Goal: Task Accomplishment & Management: Manage account settings

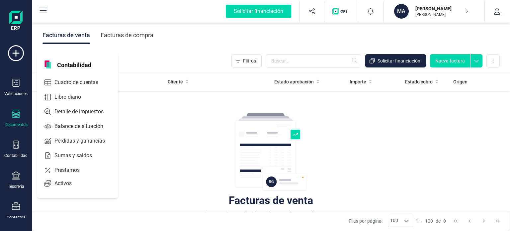
click at [75, 62] on span "Contabilidad" at bounding box center [74, 64] width 42 height 8
click at [66, 78] on span "Cuadro de cuentas" at bounding box center [81, 82] width 58 height 8
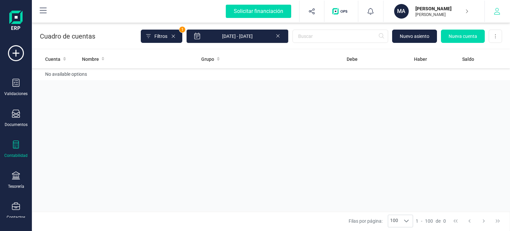
click at [499, 10] on icon "button" at bounding box center [498, 11] width 6 height 7
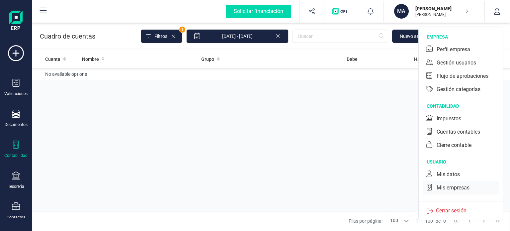
click at [451, 187] on div "Mis empresas" at bounding box center [453, 188] width 33 height 8
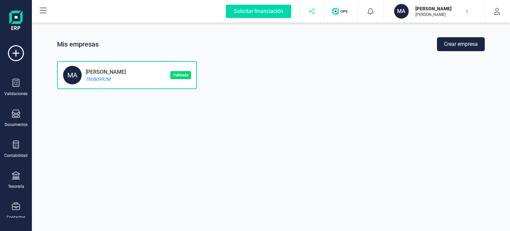
click at [312, 8] on icon "button" at bounding box center [312, 11] width 7 height 7
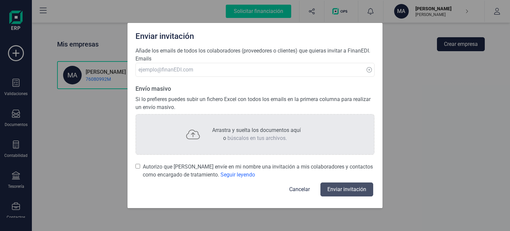
click at [301, 186] on button "Cancelar" at bounding box center [300, 189] width 37 height 16
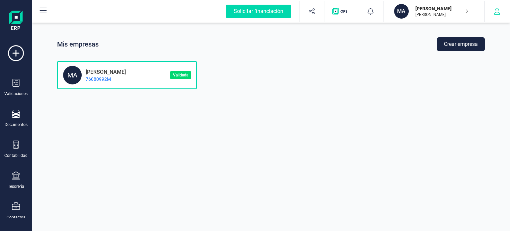
click at [497, 10] on icon "button" at bounding box center [497, 11] width 7 height 7
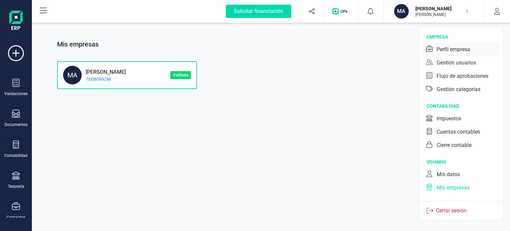
click at [448, 48] on div "Perfil empresa" at bounding box center [454, 50] width 34 height 8
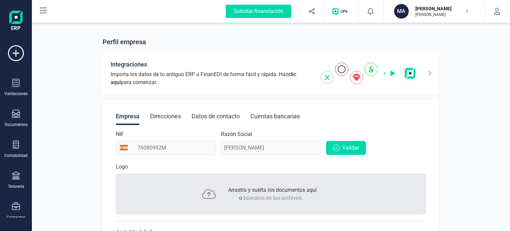
click at [160, 113] on div "Direcciones" at bounding box center [165, 116] width 31 height 17
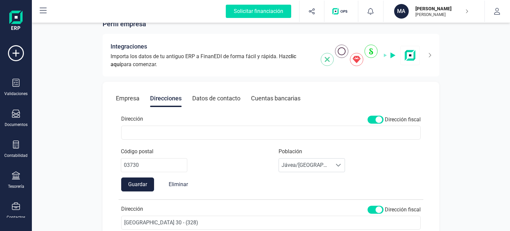
scroll to position [33, 0]
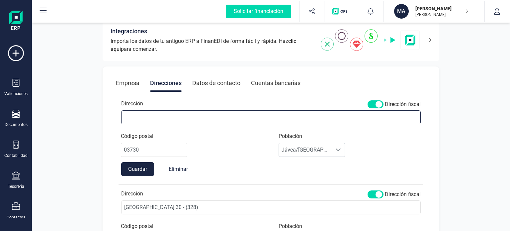
click at [170, 118] on input "Dirección" at bounding box center [271, 117] width 300 height 14
type input "[STREET_ADDRESS]"
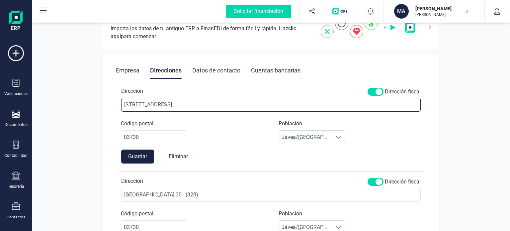
scroll to position [100, 0]
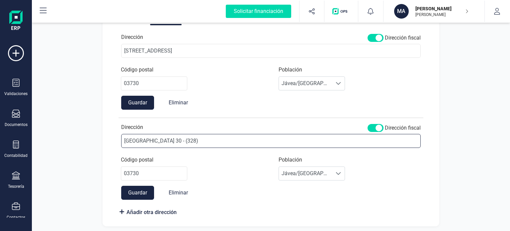
click at [198, 141] on input "[GEOGRAPHIC_DATA] 30 - (328)" at bounding box center [271, 141] width 300 height 14
click at [203, 144] on input "[GEOGRAPHIC_DATA] 30 - (328)" at bounding box center [271, 141] width 300 height 14
type input "[STREET_ADDRESS]"
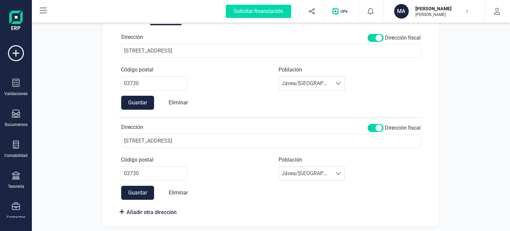
click at [130, 194] on button "Guardar" at bounding box center [137, 193] width 33 height 14
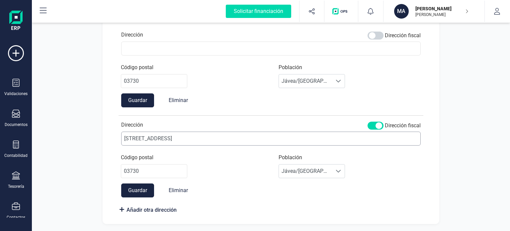
scroll to position [0, 0]
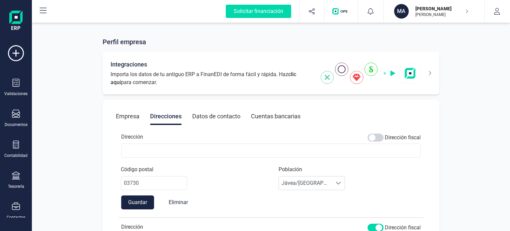
click at [430, 74] on icon at bounding box center [430, 73] width 2 height 4
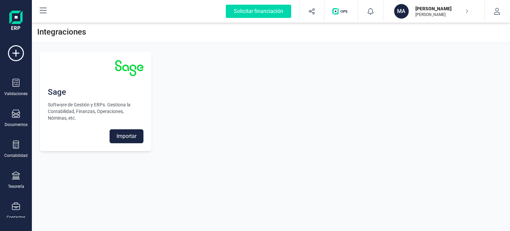
click at [119, 27] on div "Integraciones" at bounding box center [271, 32] width 479 height 22
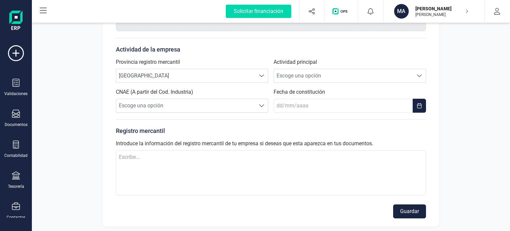
scroll to position [185, 0]
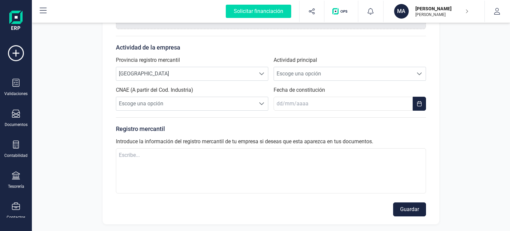
click at [409, 203] on button "Guardar" at bounding box center [410, 209] width 33 height 14
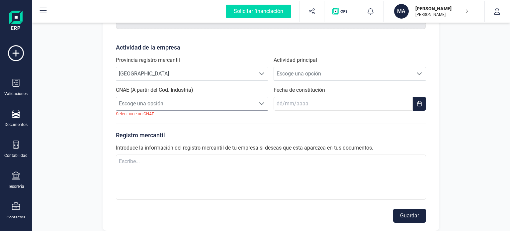
click at [139, 102] on span "Escoge una opción" at bounding box center [185, 103] width 139 height 13
click at [132, 102] on span "Escoge una opción" at bounding box center [185, 103] width 139 height 13
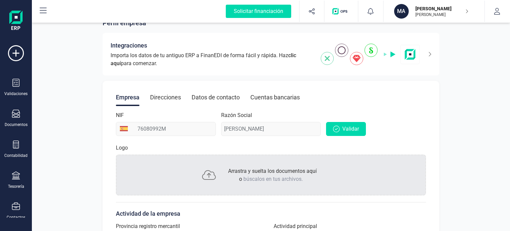
scroll to position [0, 0]
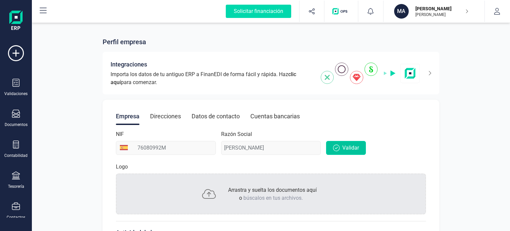
click at [345, 149] on span "Validar" at bounding box center [351, 148] width 17 height 8
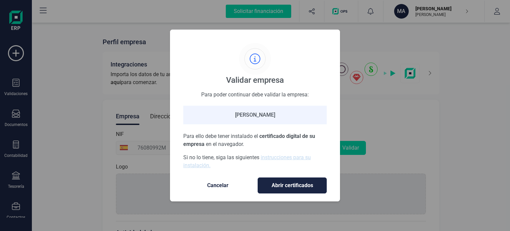
click at [291, 185] on span "Abrir certificados" at bounding box center [292, 185] width 55 height 8
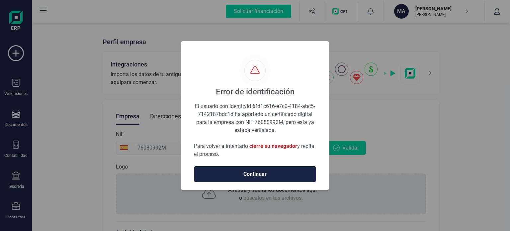
click at [250, 171] on span "Continuar" at bounding box center [255, 174] width 108 height 8
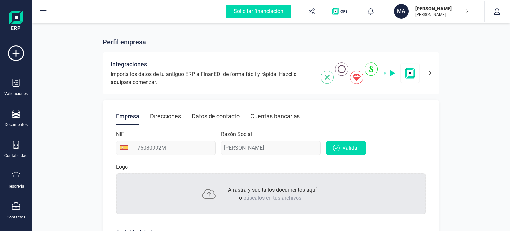
click at [20, 16] on img at bounding box center [15, 21] width 13 height 21
click at [44, 9] on icon at bounding box center [43, 11] width 8 height 8
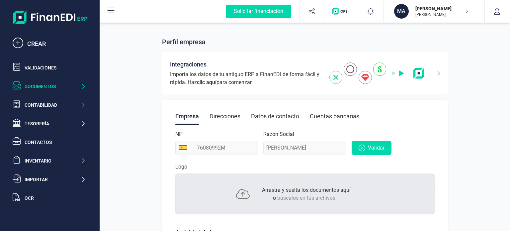
click at [39, 87] on div "Documentos" at bounding box center [53, 86] width 56 height 7
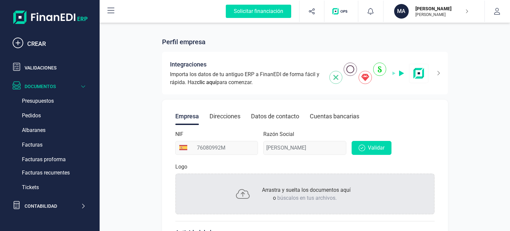
click at [85, 85] on icon at bounding box center [83, 86] width 5 height 7
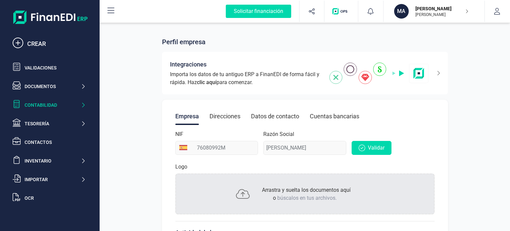
click at [32, 100] on div "Contabilidad" at bounding box center [49, 104] width 78 height 13
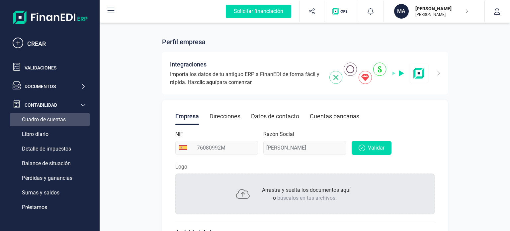
click at [40, 119] on span "Cuadro de cuentas" at bounding box center [44, 120] width 44 height 8
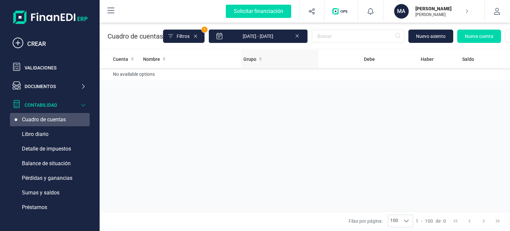
click at [261, 58] on icon at bounding box center [260, 59] width 3 height 4
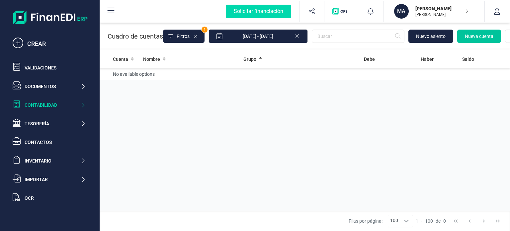
click at [487, 34] on span "Nueva cuenta" at bounding box center [479, 36] width 29 height 7
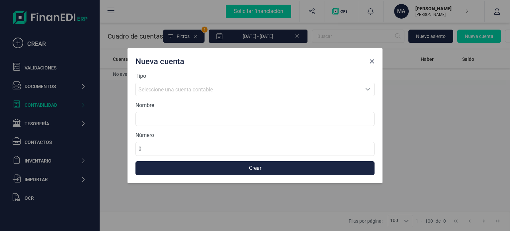
click at [200, 86] on div "Seleccione una cuenta contable" at bounding box center [249, 90] width 221 height 8
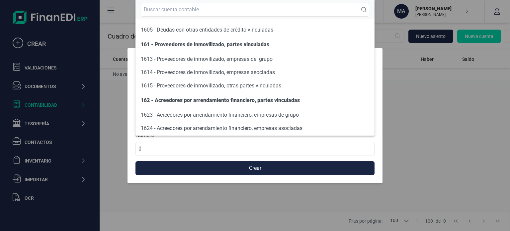
scroll to position [1230, 0]
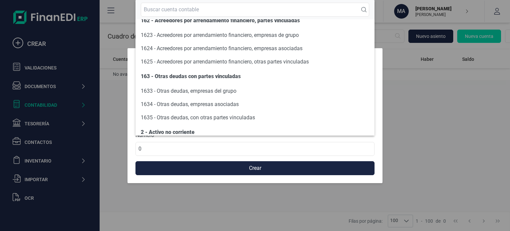
click at [431, 92] on div "Nueva cuenta Tipo Seleccione una cuenta Seleccione una cuenta contable Nombre N…" at bounding box center [255, 115] width 510 height 231
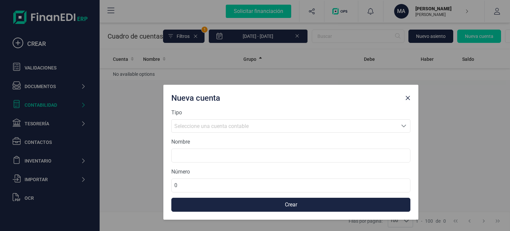
drag, startPoint x: 380, startPoint y: 57, endPoint x: 416, endPoint y: 94, distance: 51.2
click at [416, 94] on div "Nueva cuenta" at bounding box center [291, 97] width 255 height 24
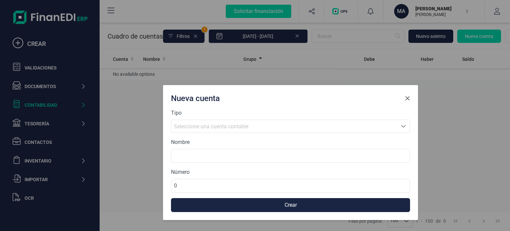
click at [405, 98] on span "Close" at bounding box center [407, 98] width 5 height 5
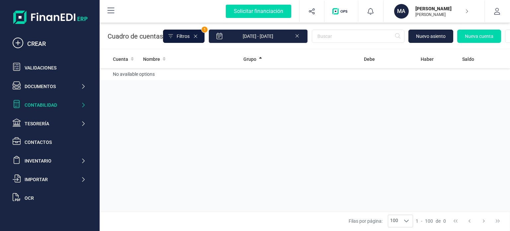
click at [182, 33] on span "Filtros" at bounding box center [183, 36] width 13 height 7
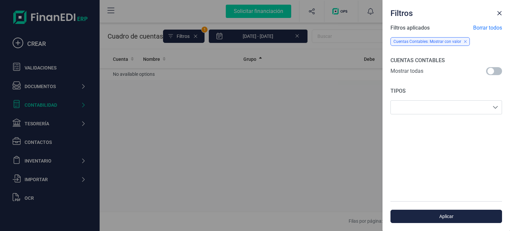
click at [498, 68] on span at bounding box center [495, 71] width 16 height 8
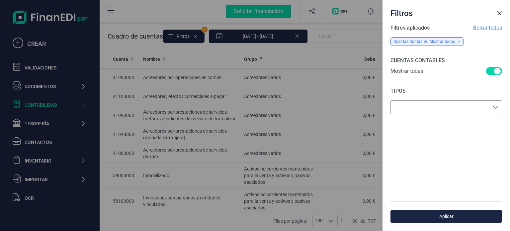
click at [495, 106] on span at bounding box center [495, 107] width 5 height 5
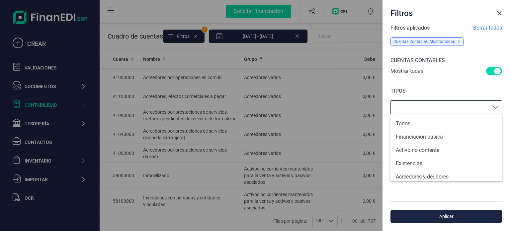
scroll to position [4, 29]
drag, startPoint x: 436, startPoint y: 213, endPoint x: 435, endPoint y: 210, distance: 3.7
click at [436, 212] on button "Aplicar" at bounding box center [447, 216] width 112 height 13
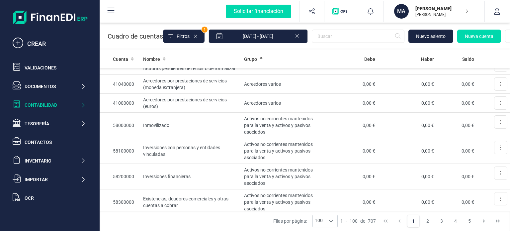
scroll to position [0, 0]
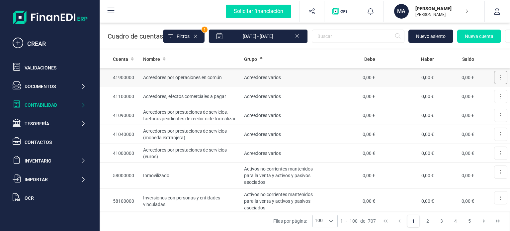
click at [499, 74] on button at bounding box center [501, 77] width 13 height 13
click at [490, 92] on span "Editar" at bounding box center [496, 93] width 12 height 7
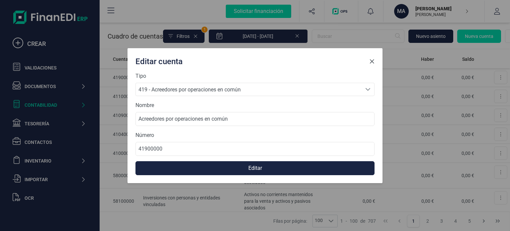
click at [372, 60] on span "Close" at bounding box center [372, 61] width 5 height 5
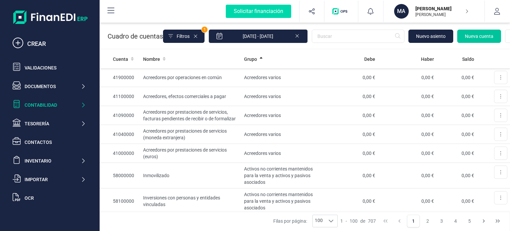
click at [482, 32] on button "Nueva cuenta" at bounding box center [480, 36] width 44 height 13
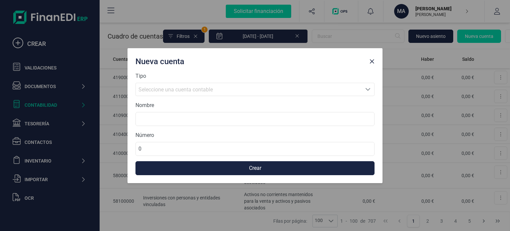
click at [164, 87] on span "Seleccione una cuenta contable" at bounding box center [176, 89] width 74 height 6
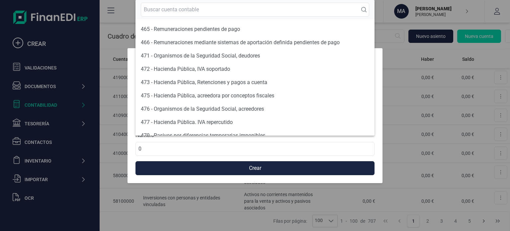
scroll to position [3276, 0]
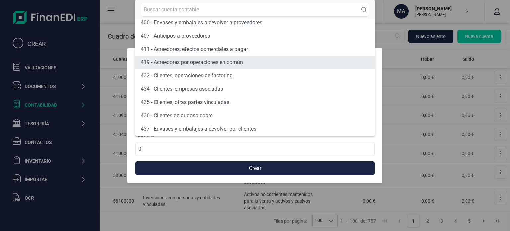
click at [154, 64] on span "419 - Acreedores por operaciones en común" at bounding box center [192, 62] width 102 height 6
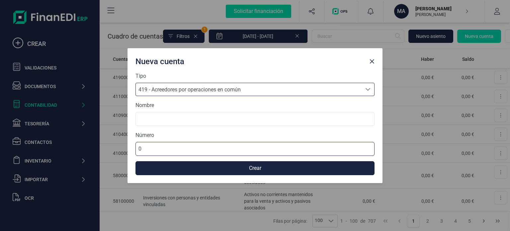
click at [152, 148] on input "0" at bounding box center [255, 149] width 239 height 14
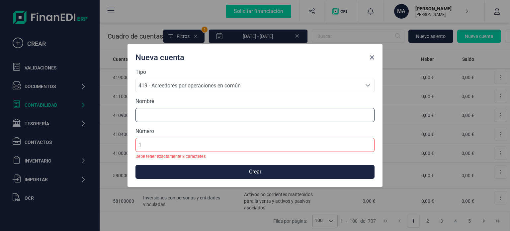
click at [169, 118] on input at bounding box center [255, 115] width 239 height 14
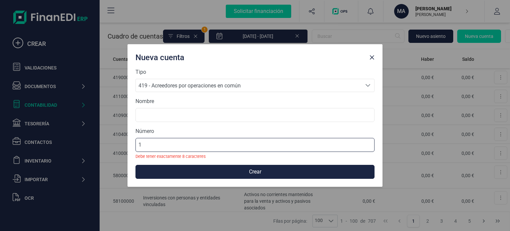
click at [161, 142] on input "1" at bounding box center [255, 145] width 239 height 14
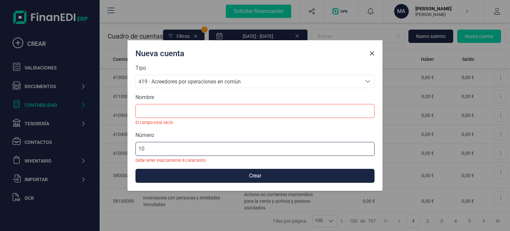
type input "1"
type input "1000000"
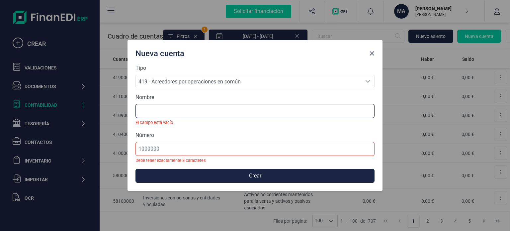
click at [157, 111] on input at bounding box center [255, 111] width 239 height 14
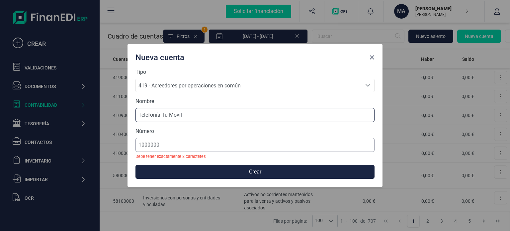
type input "Telefonía Tu Móvil"
drag, startPoint x: 188, startPoint y: 144, endPoint x: 83, endPoint y: 149, distance: 105.1
click at [83, 149] on div "Nueva cuenta Tipo 419 - Acreedores por operaciones en común 419 - Acreedores po…" at bounding box center [255, 115] width 510 height 231
type input "41900001"
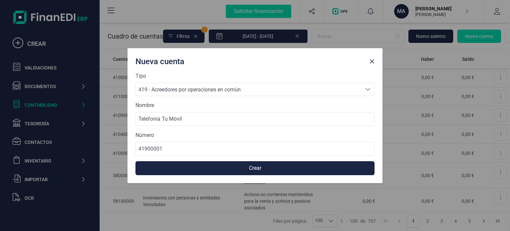
click at [254, 166] on button "Crear" at bounding box center [255, 168] width 239 height 14
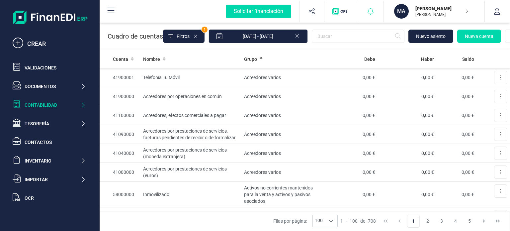
click at [370, 9] on icon at bounding box center [371, 11] width 6 height 7
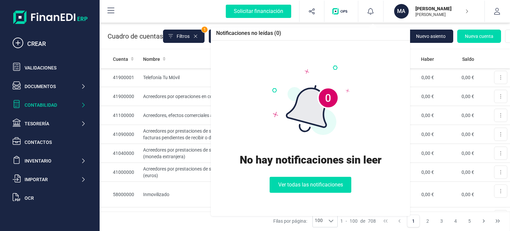
click at [177, 9] on div "Solicitar financiación Notificaciones no leídas (0) No hay notificaciones sin l…" at bounding box center [304, 11] width 409 height 21
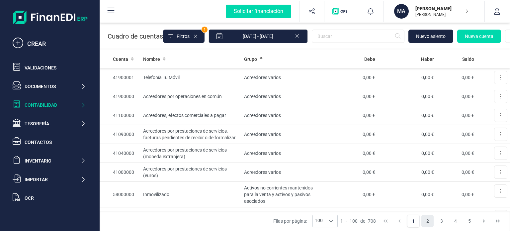
click at [430, 220] on button "2" at bounding box center [428, 221] width 13 height 13
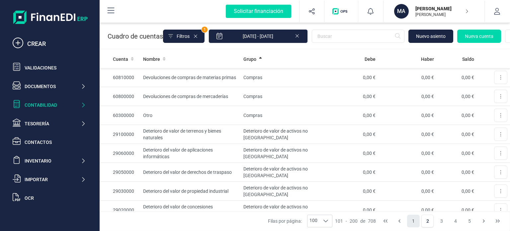
click at [415, 222] on button "1" at bounding box center [413, 221] width 13 height 13
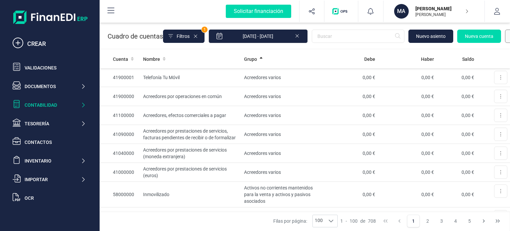
click at [510, 33] on button at bounding box center [512, 36] width 13 height 13
click at [494, 52] on span "Descargar Excel" at bounding box center [496, 52] width 33 height 7
click at [466, 12] on icon "button" at bounding box center [467, 11] width 3 height 5
click at [495, 9] on icon "button" at bounding box center [497, 11] width 7 height 7
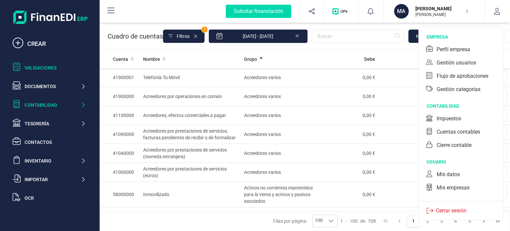
click at [33, 64] on div "Validaciones" at bounding box center [55, 67] width 61 height 7
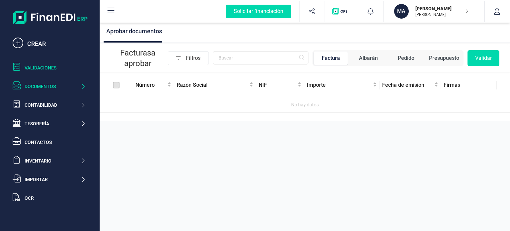
click at [37, 86] on div "Documentos" at bounding box center [53, 86] width 56 height 7
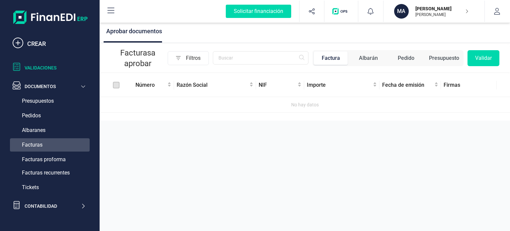
click at [33, 143] on span "Facturas" at bounding box center [32, 145] width 21 height 8
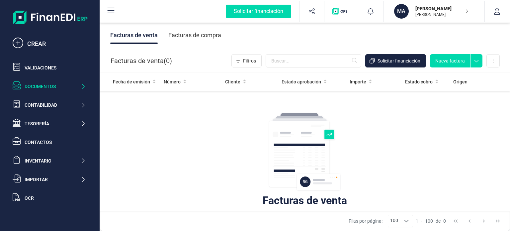
click at [183, 33] on div "Facturas de compra" at bounding box center [195, 35] width 53 height 17
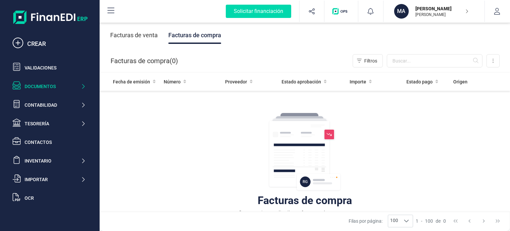
click at [141, 37] on div "Facturas de venta" at bounding box center [134, 35] width 48 height 17
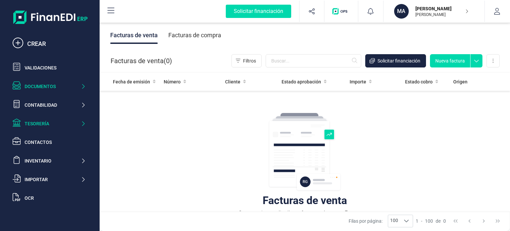
click at [47, 122] on div "Tesorería" at bounding box center [53, 123] width 56 height 7
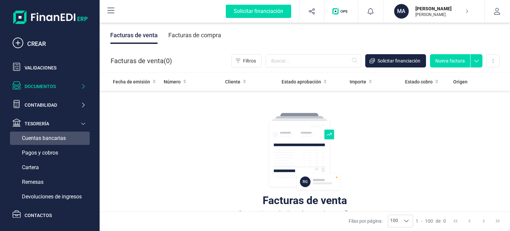
click at [43, 135] on span "Cuentas bancarias" at bounding box center [44, 138] width 44 height 8
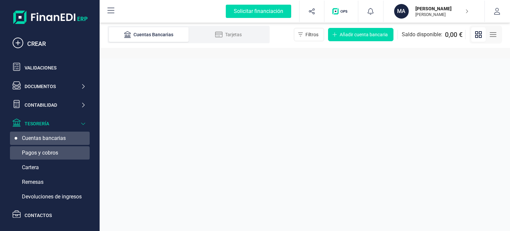
click at [51, 151] on span "Pagos y cobros" at bounding box center [40, 153] width 36 height 8
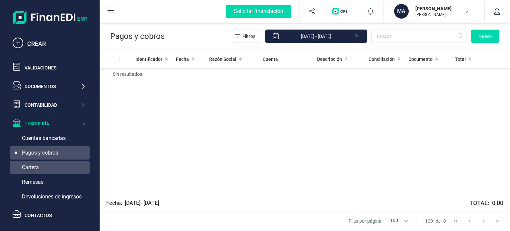
click at [29, 165] on span "Cartera" at bounding box center [30, 168] width 17 height 8
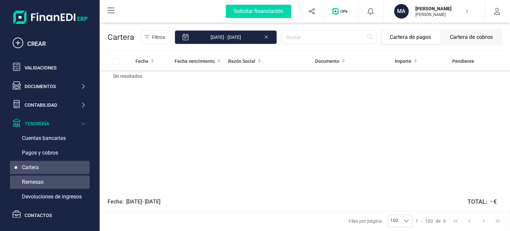
click at [38, 179] on span "Remesas" at bounding box center [33, 182] width 22 height 8
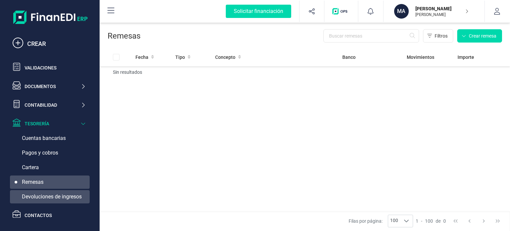
click at [41, 194] on span "Devoluciones de ingresos" at bounding box center [52, 197] width 60 height 8
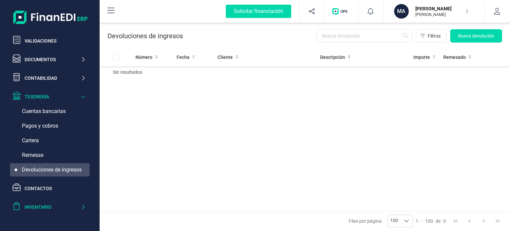
scroll to position [65, 0]
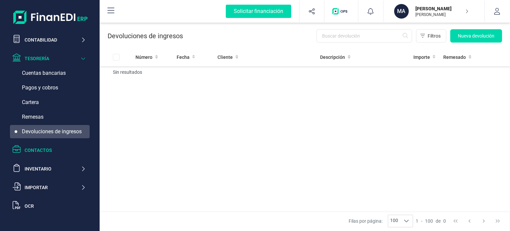
click at [27, 149] on div "Contactos" at bounding box center [55, 150] width 61 height 7
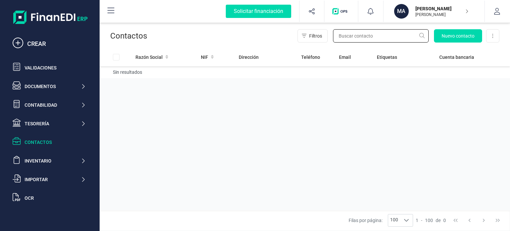
click at [362, 37] on input "text" at bounding box center [381, 35] width 96 height 13
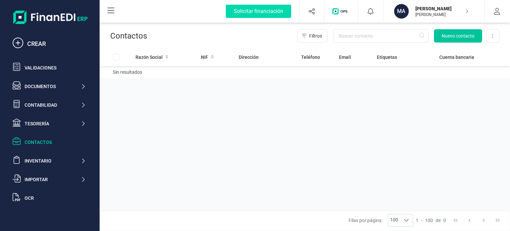
click at [473, 34] on span "Nuevo contacto" at bounding box center [458, 36] width 33 height 7
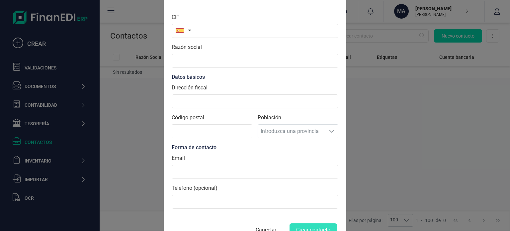
click at [275, 229] on button "Cancelar" at bounding box center [266, 230] width 37 height 16
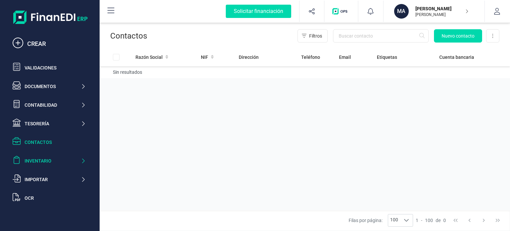
click at [36, 158] on div "Inventario" at bounding box center [53, 161] width 56 height 7
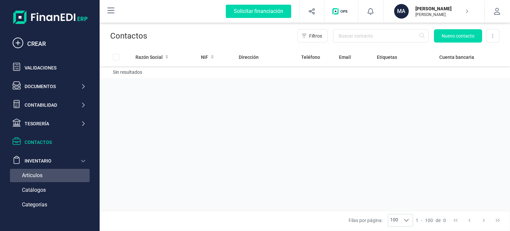
click at [40, 174] on span "Artículos" at bounding box center [32, 175] width 21 height 8
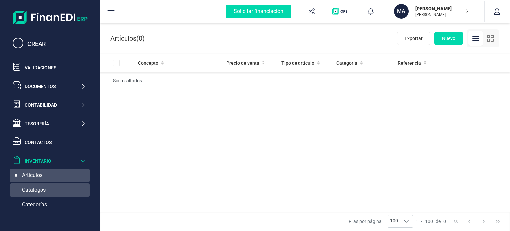
click at [36, 189] on span "Catálogos" at bounding box center [34, 190] width 24 height 8
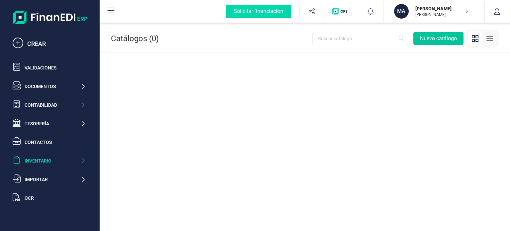
click at [436, 40] on button "Nuevo catálogo" at bounding box center [439, 38] width 50 height 13
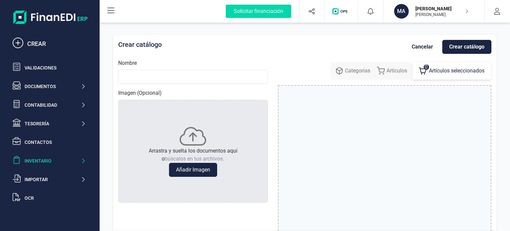
click at [436, 39] on div "Crear catálogo Cancelar Crear catálogo Nombre Imagen (Opcional) Arrastra y suel…" at bounding box center [305, 133] width 384 height 196
click at [38, 177] on div "Importar" at bounding box center [53, 179] width 56 height 7
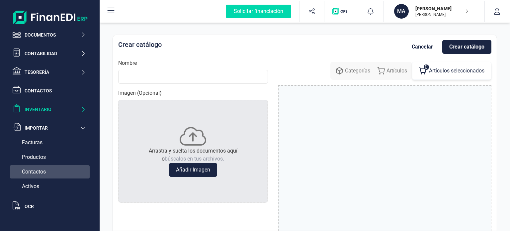
scroll to position [52, 0]
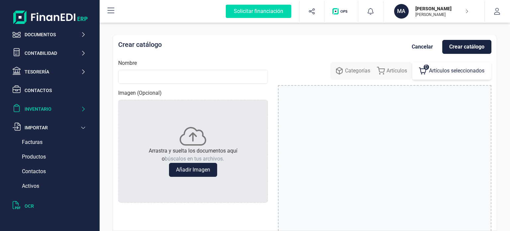
click at [34, 201] on div "OCR" at bounding box center [49, 205] width 78 height 13
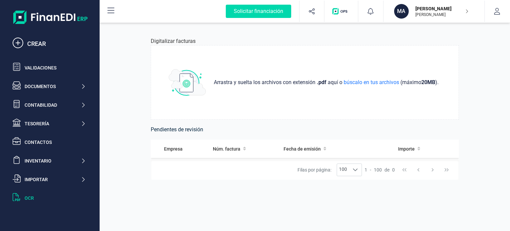
click at [21, 15] on img at bounding box center [50, 17] width 74 height 13
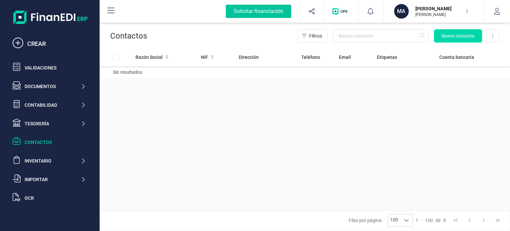
click at [272, 13] on div "Solicitar financiación" at bounding box center [258, 11] width 65 height 13
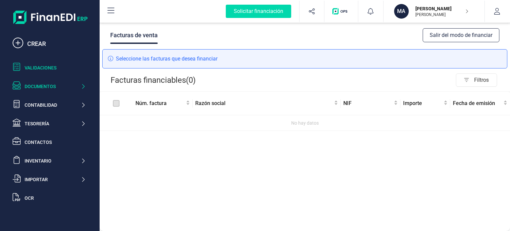
drag, startPoint x: 28, startPoint y: 63, endPoint x: 26, endPoint y: 58, distance: 6.2
click at [28, 63] on div "Validaciones" at bounding box center [49, 67] width 78 height 13
